Goal: Information Seeking & Learning: Learn about a topic

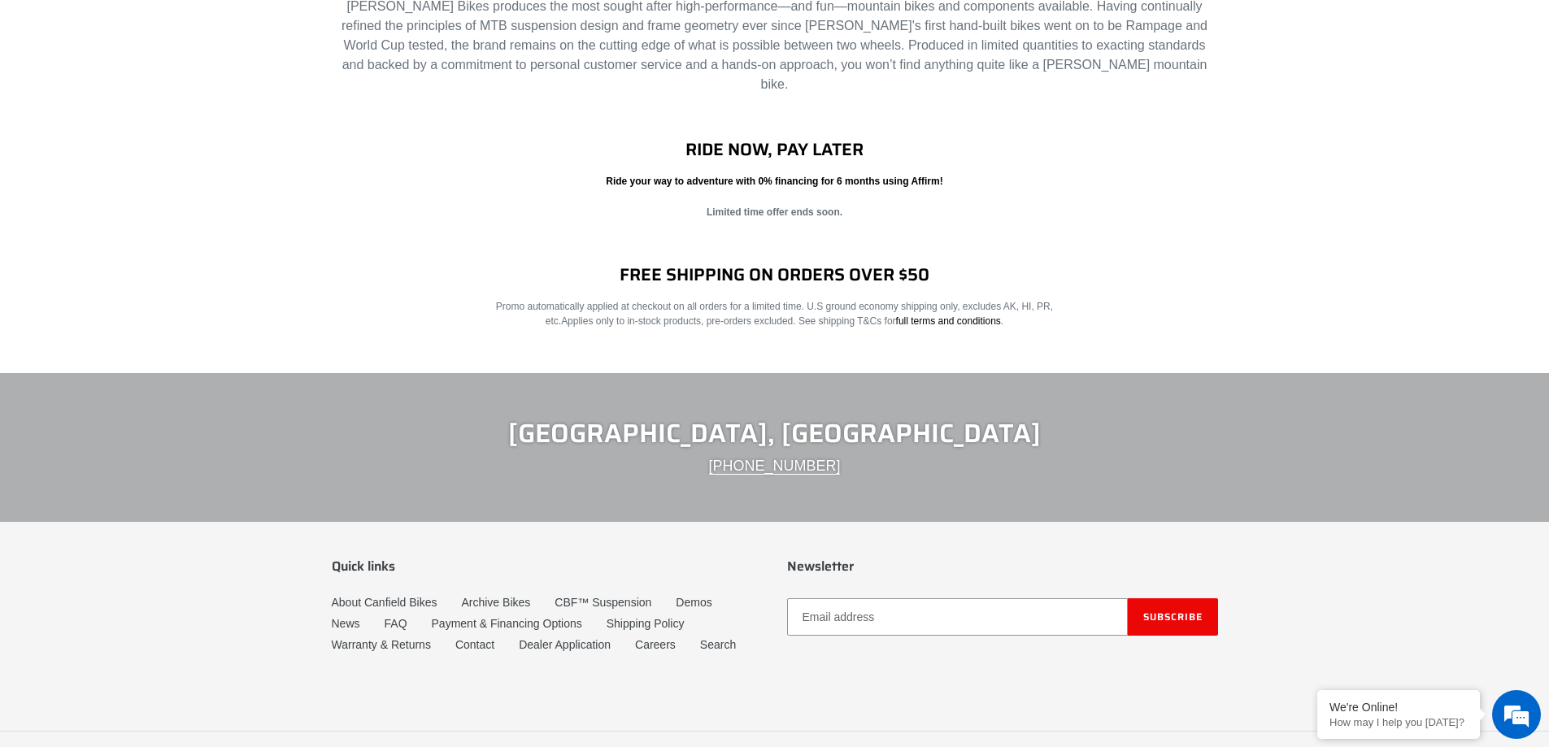
scroll to position [2552, 0]
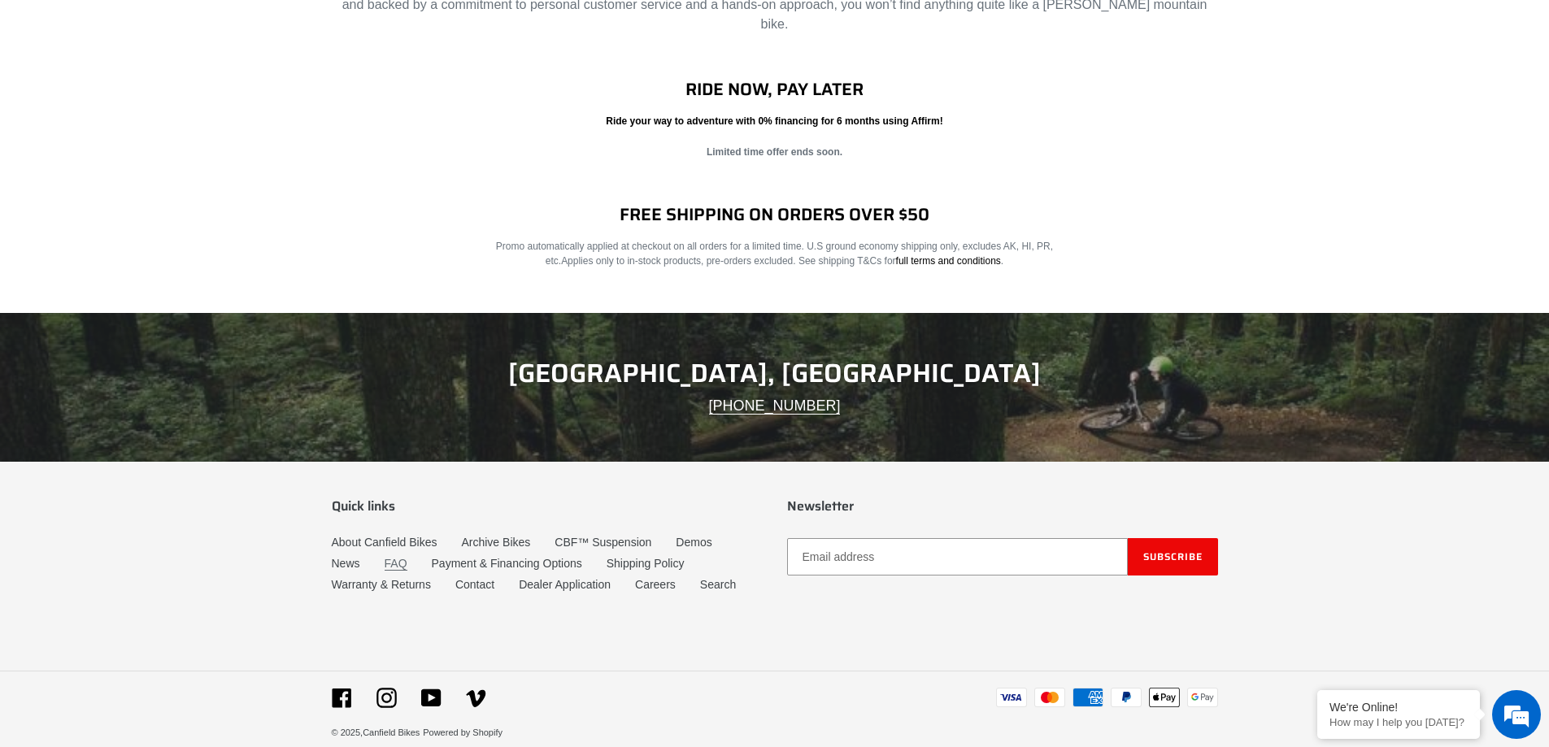
click at [386, 557] on link "FAQ" at bounding box center [396, 564] width 23 height 14
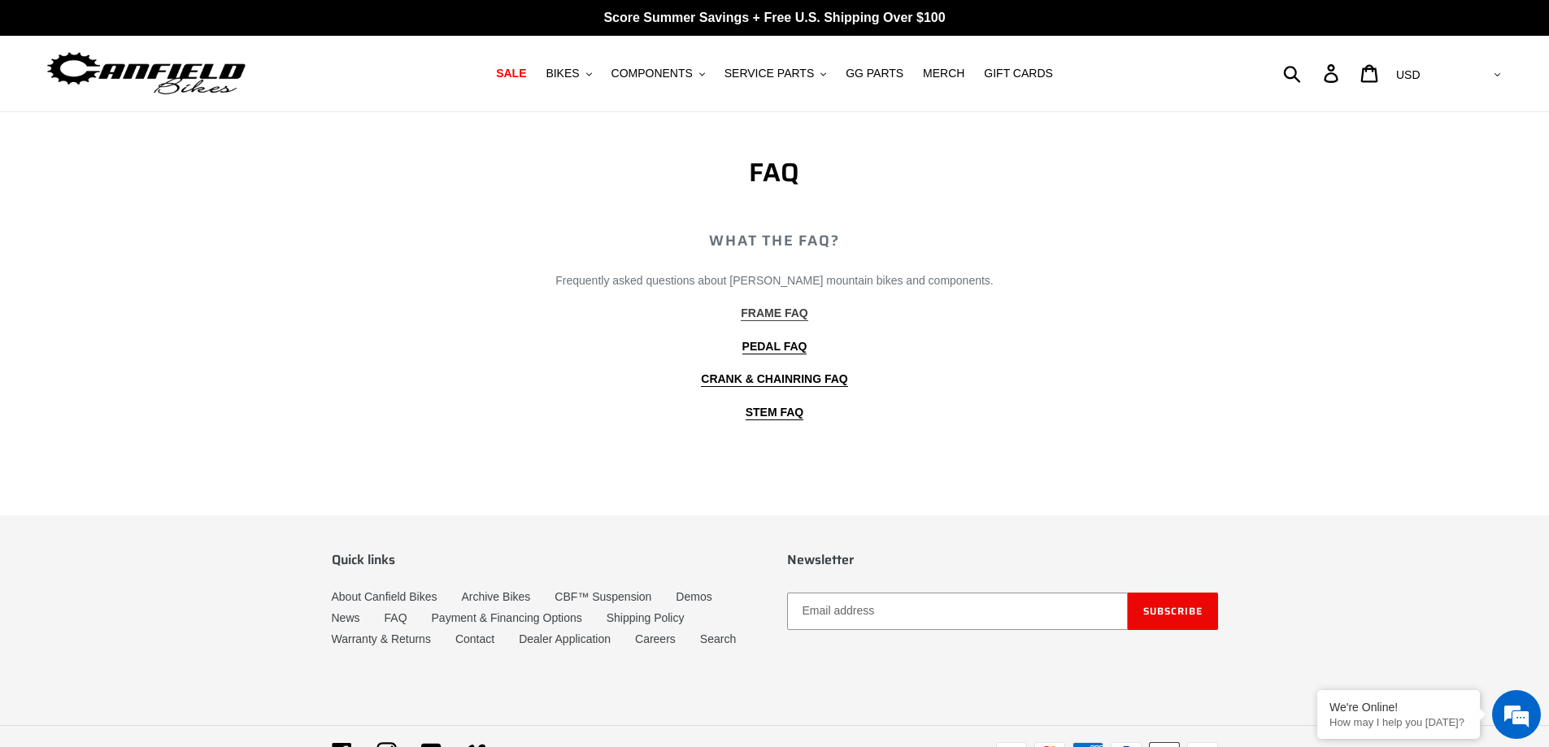
click at [787, 314] on b "FRAME FAQ" at bounding box center [774, 313] width 67 height 13
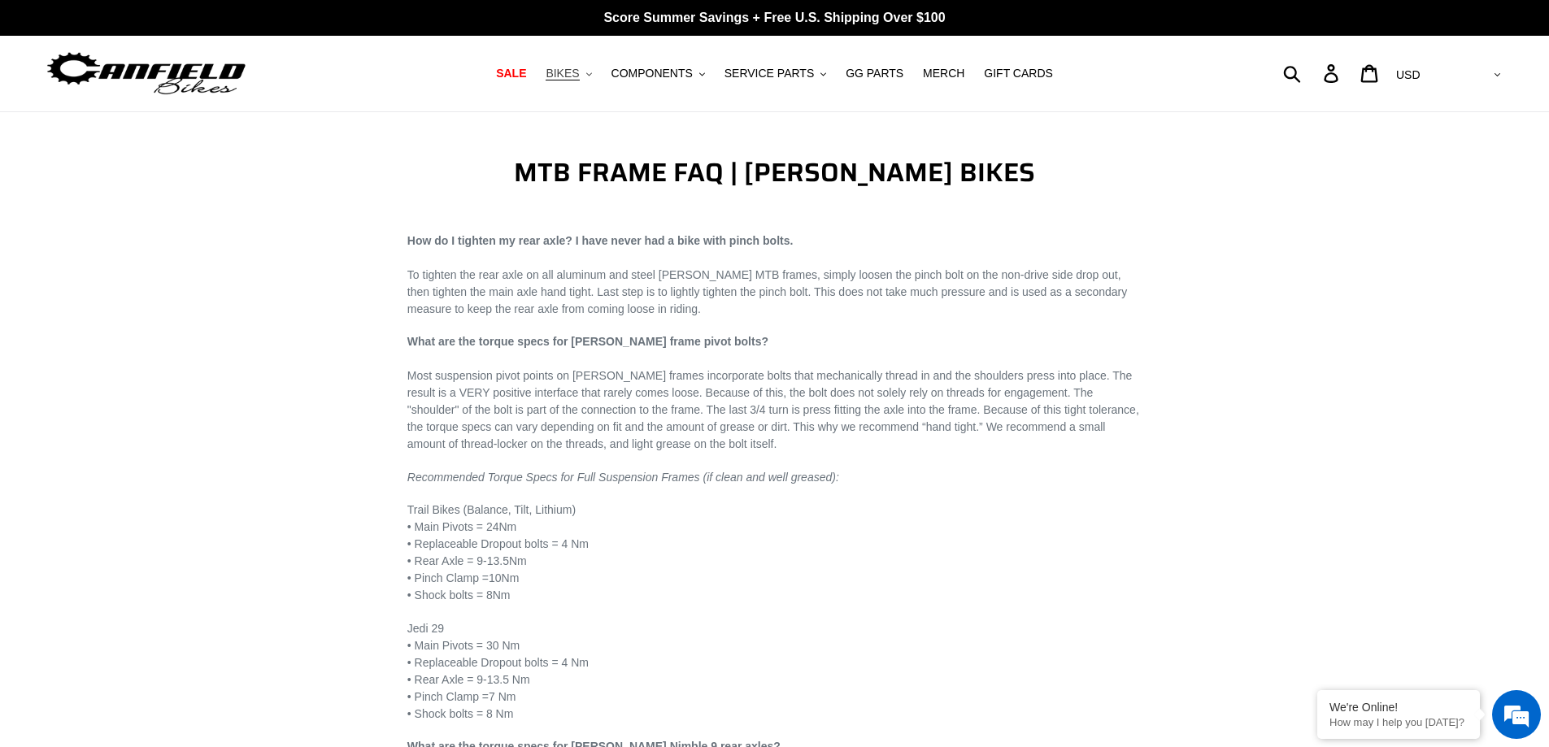
click at [579, 75] on span "BIKES" at bounding box center [562, 74] width 33 height 14
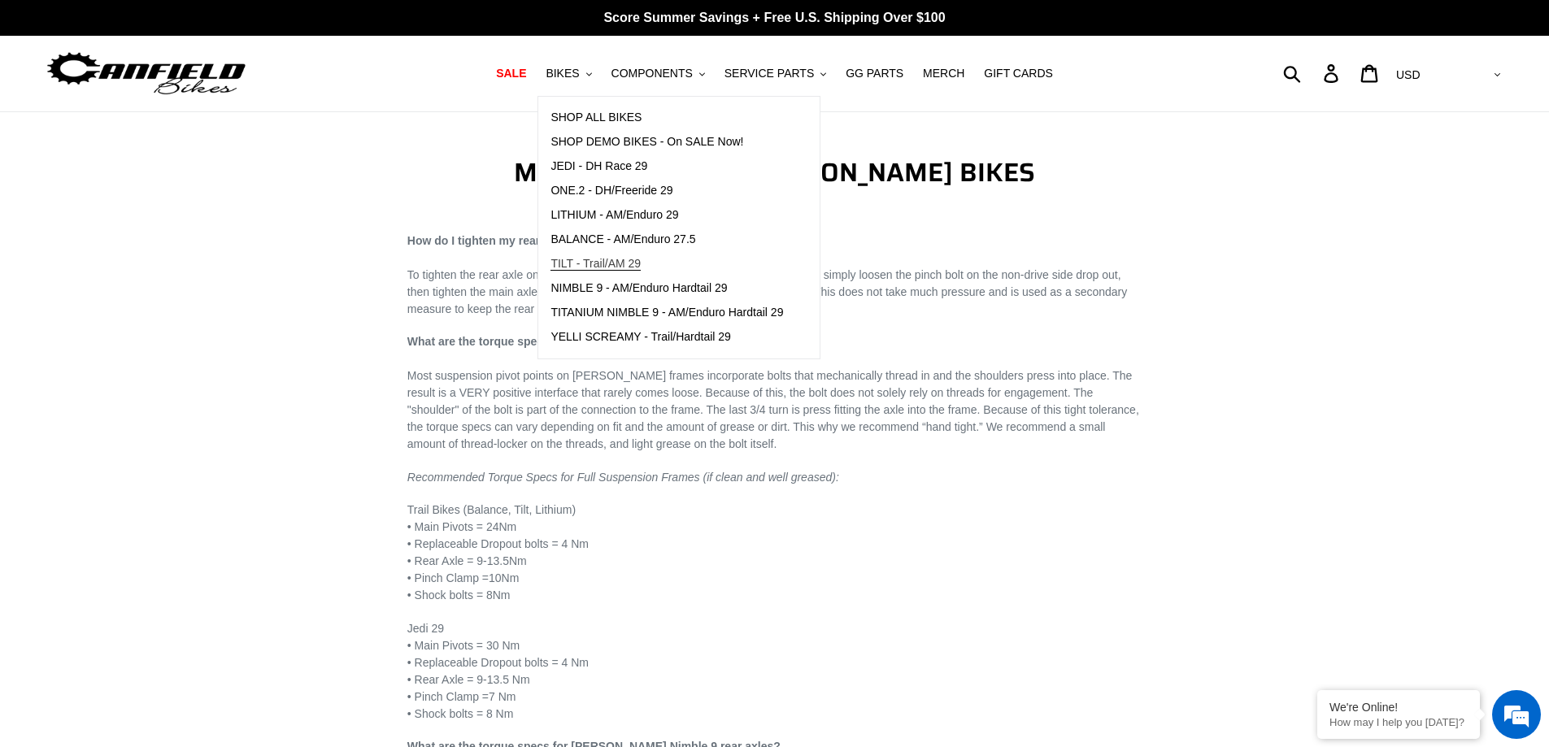
click at [585, 269] on span "TILT - Trail/AM 29" at bounding box center [596, 264] width 90 height 14
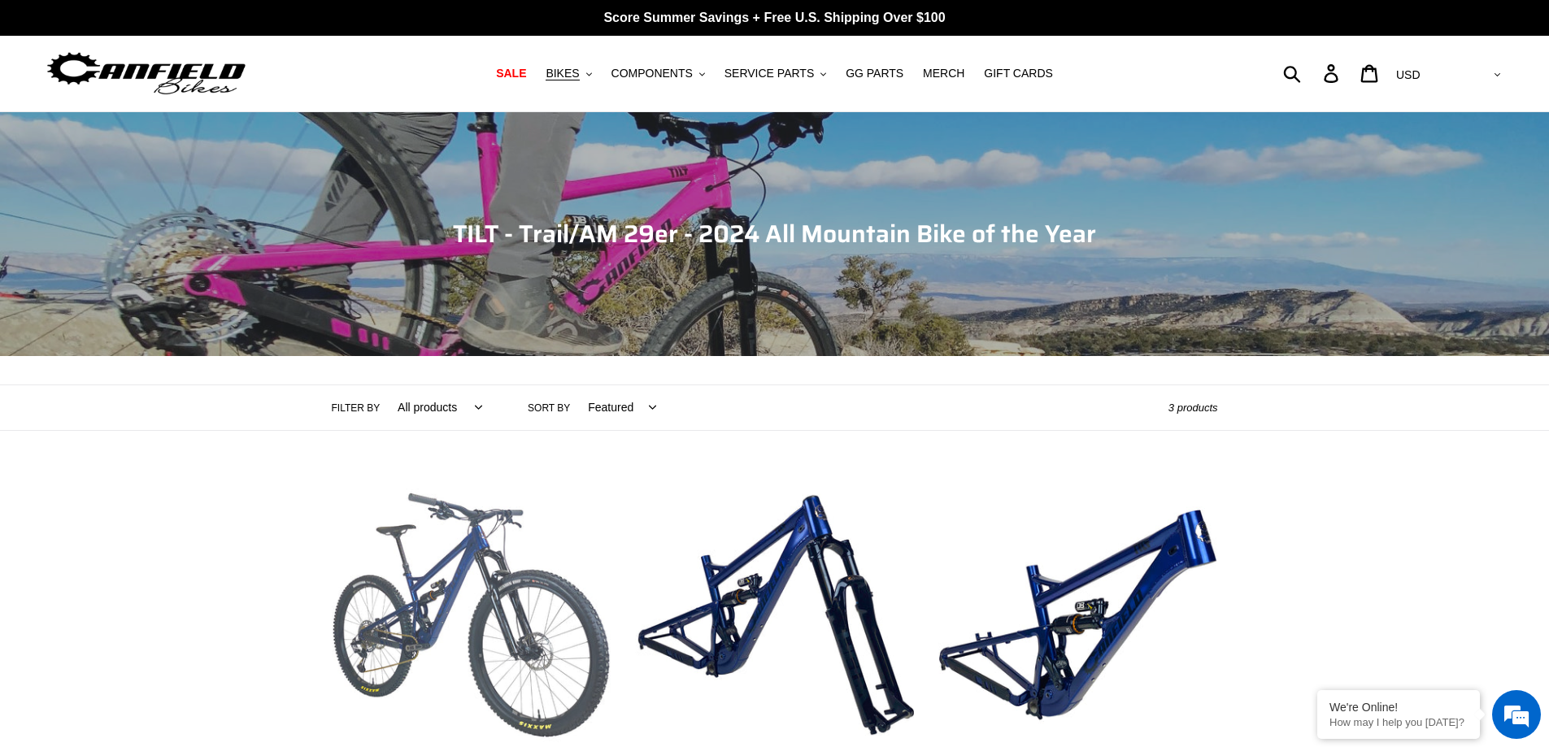
click at [390, 625] on link "TILT - Complete Bike" at bounding box center [471, 666] width 279 height 381
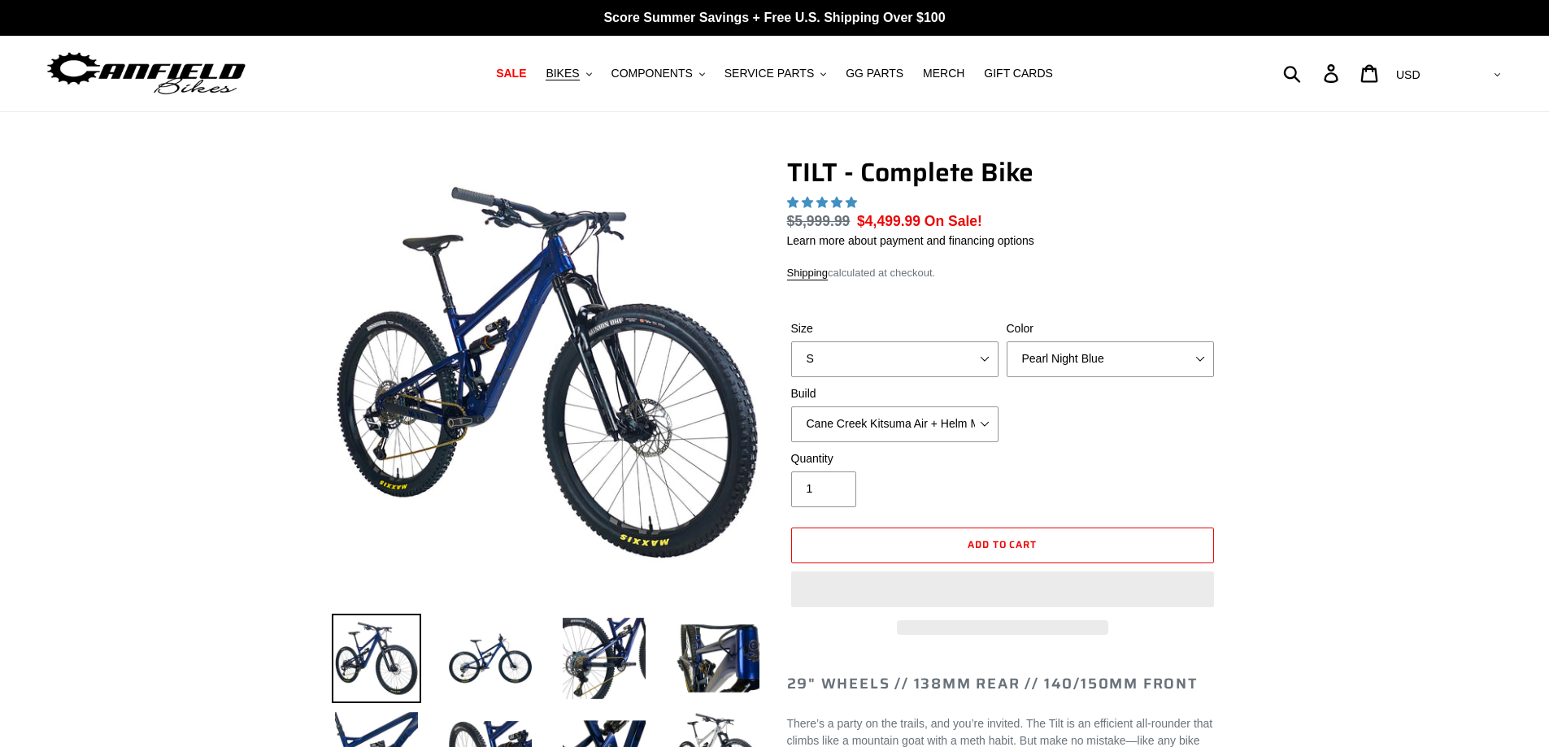
select select "highest-rating"
